Goal: Transaction & Acquisition: Purchase product/service

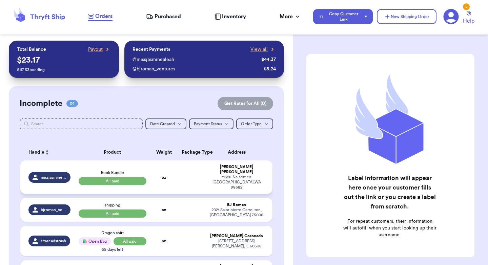
click at [178, 176] on td at bounding box center [191, 178] width 27 height 34
select select "paid"
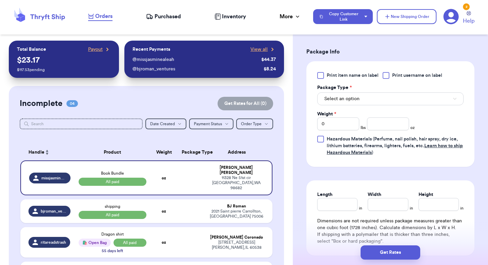
scroll to position [314, 0]
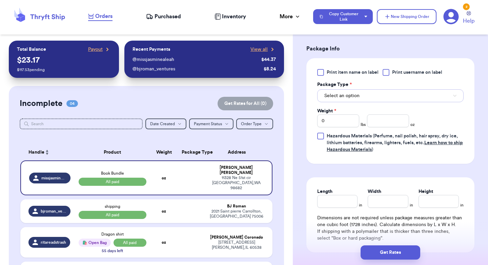
click at [362, 99] on button "Select an option" at bounding box center [390, 95] width 146 height 13
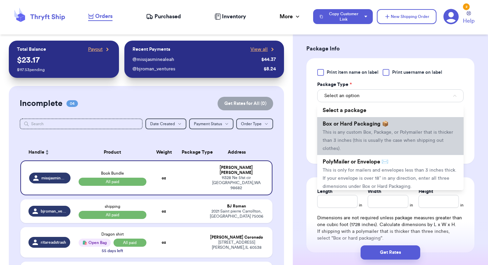
click at [364, 131] on span "This is any custom Box, Package, or Polymailer that is thicker than 3 inches (t…" at bounding box center [388, 140] width 130 height 21
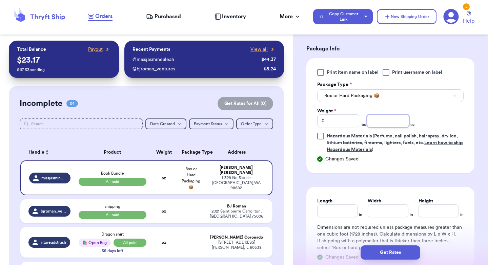
click at [388, 122] on input "number" at bounding box center [388, 121] width 42 height 13
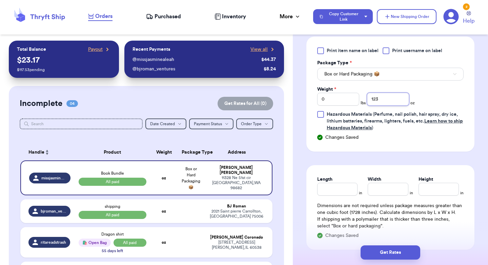
scroll to position [339, 0]
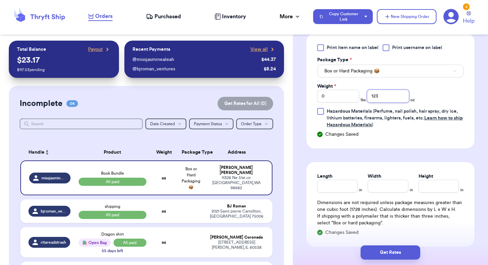
type input "123"
click at [337, 193] on input "Length" at bounding box center [337, 186] width 40 height 13
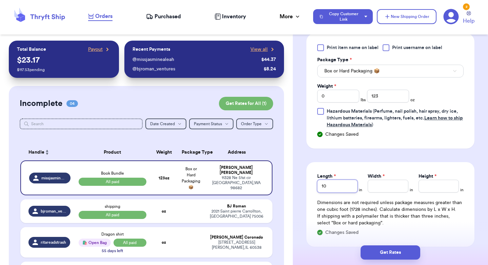
type input "10"
type input "8"
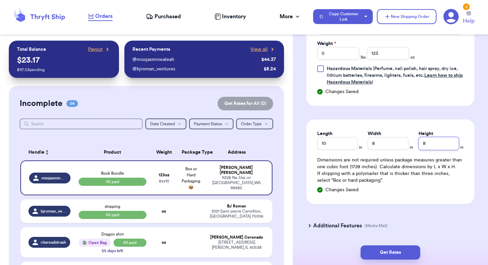
scroll to position [405, 0]
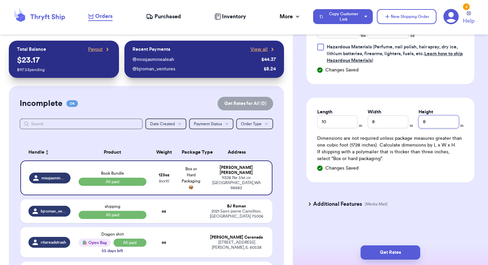
type input "8"
click at [349, 203] on h3 "Additional Features" at bounding box center [337, 204] width 49 height 8
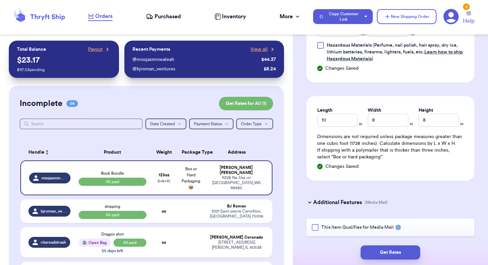
click at [316, 228] on div at bounding box center [315, 227] width 7 height 7
click at [0, 0] on input "This Item Qualifies for Media Mail" at bounding box center [0, 0] width 0 height 0
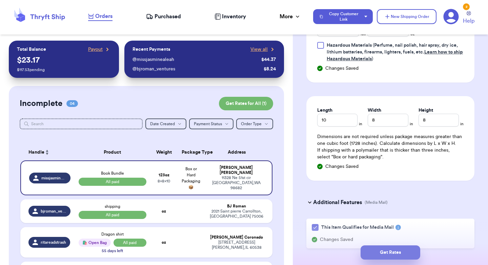
click at [385, 250] on button "Get Rates" at bounding box center [391, 253] width 60 height 14
type input "7"
type input "11"
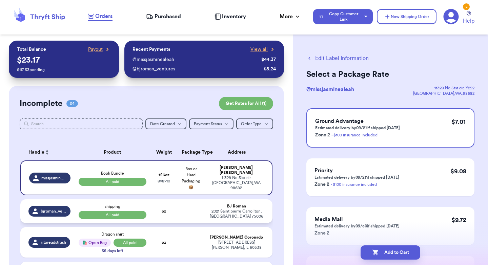
click at [197, 216] on td at bounding box center [191, 212] width 27 height 24
select select "paid"
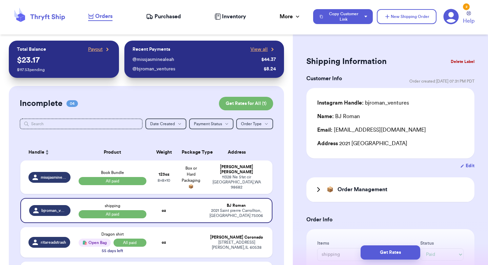
click at [458, 63] on button "Delete Label" at bounding box center [462, 61] width 29 height 15
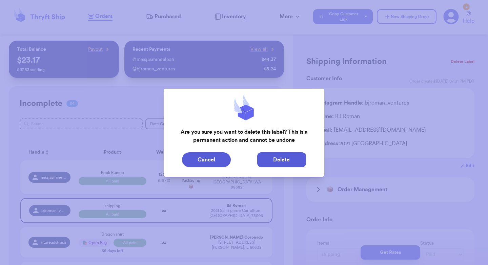
click at [279, 157] on button "Delete" at bounding box center [281, 159] width 49 height 15
type input "Book Bundle"
type input "7"
type input "11"
type input "10"
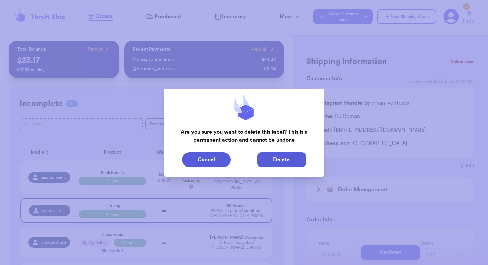
type input "8"
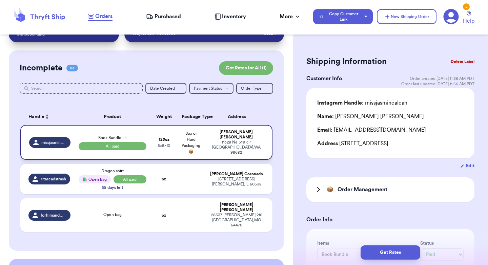
click at [139, 129] on td "Book Bundle + 1 All paid" at bounding box center [113, 142] width 76 height 35
type input "53.25"
select select "paid"
click at [125, 136] on span "+ 1" at bounding box center [125, 138] width 4 height 4
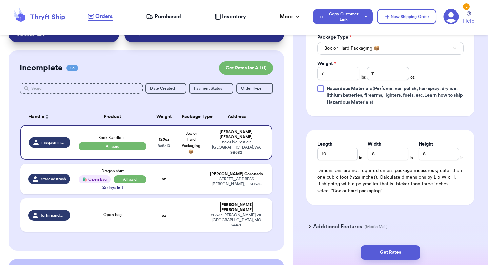
scroll to position [408, 0]
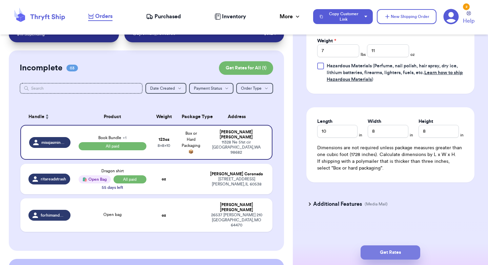
click at [392, 251] on button "Get Rates" at bounding box center [391, 253] width 60 height 14
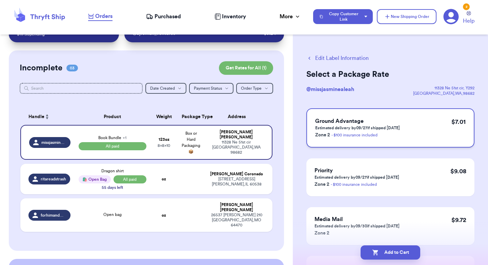
click at [411, 126] on div "Ground Advantage Estimated delivery by 09/27 if shipped [DATE] Zone 2 - $100 in…" at bounding box center [390, 127] width 168 height 39
click at [392, 248] on button "Add to Cart" at bounding box center [391, 253] width 60 height 14
checkbox input "true"
select select "paid"
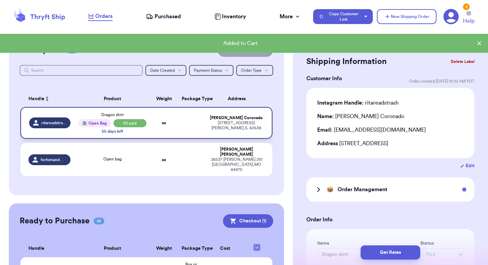
scroll to position [95, 0]
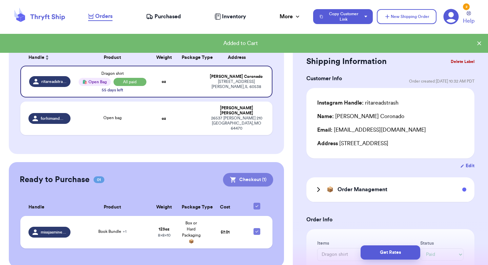
click at [248, 173] on button "Checkout ( 1 )" at bounding box center [248, 180] width 50 height 14
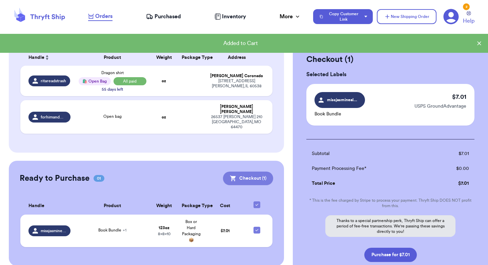
scroll to position [94, 0]
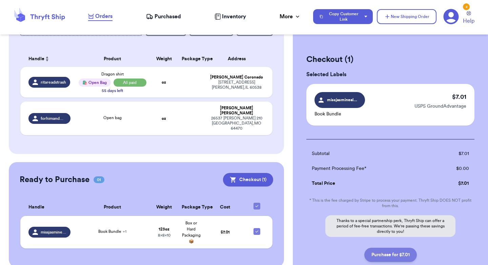
click at [392, 256] on button "Purchase for $7.01" at bounding box center [390, 255] width 53 height 14
checkbox input "false"
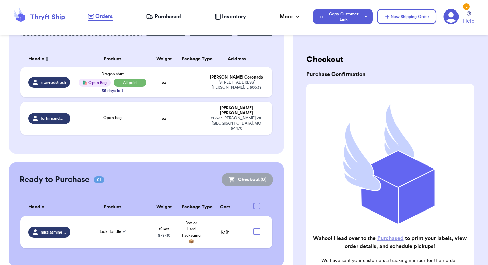
checkbox input "true"
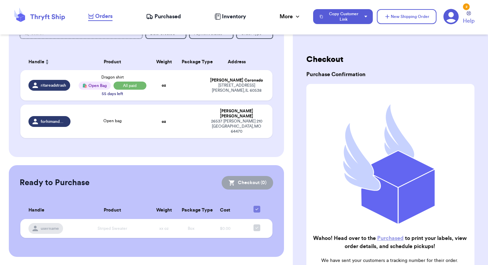
scroll to position [80, 0]
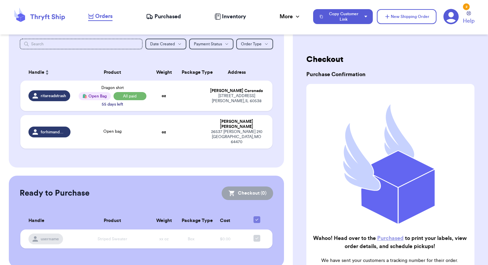
click at [168, 14] on span "Purchased" at bounding box center [168, 17] width 26 height 8
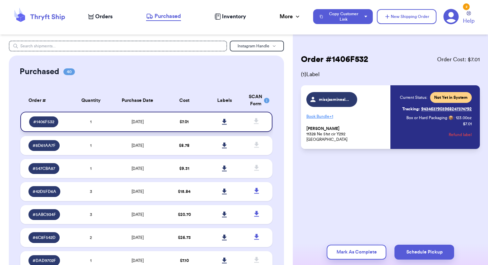
click at [225, 119] on icon at bounding box center [224, 122] width 5 height 6
